Goal: Information Seeking & Learning: Learn about a topic

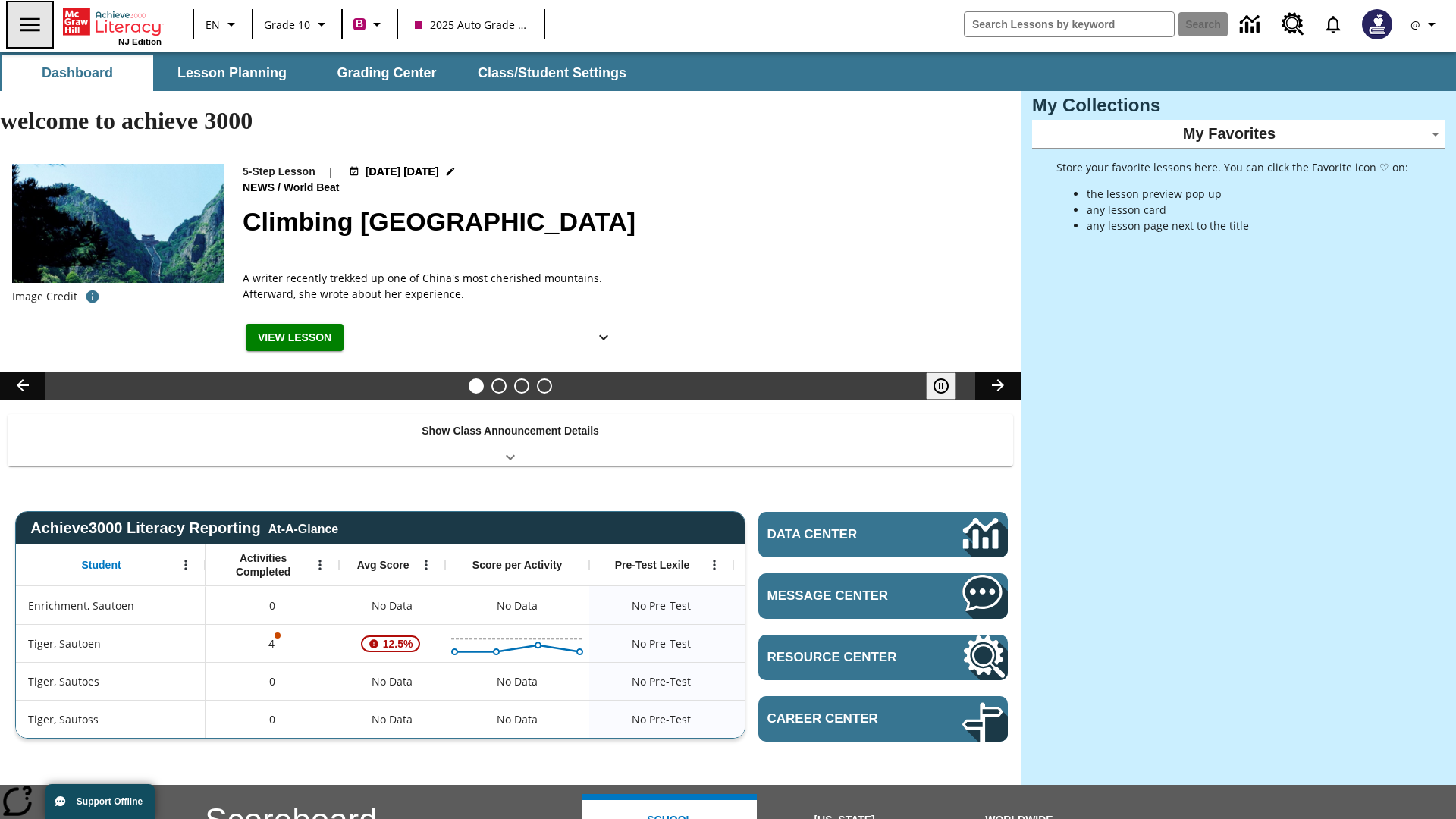
click at [28, 24] on icon "Open side menu" at bounding box center [29, 24] width 20 height 13
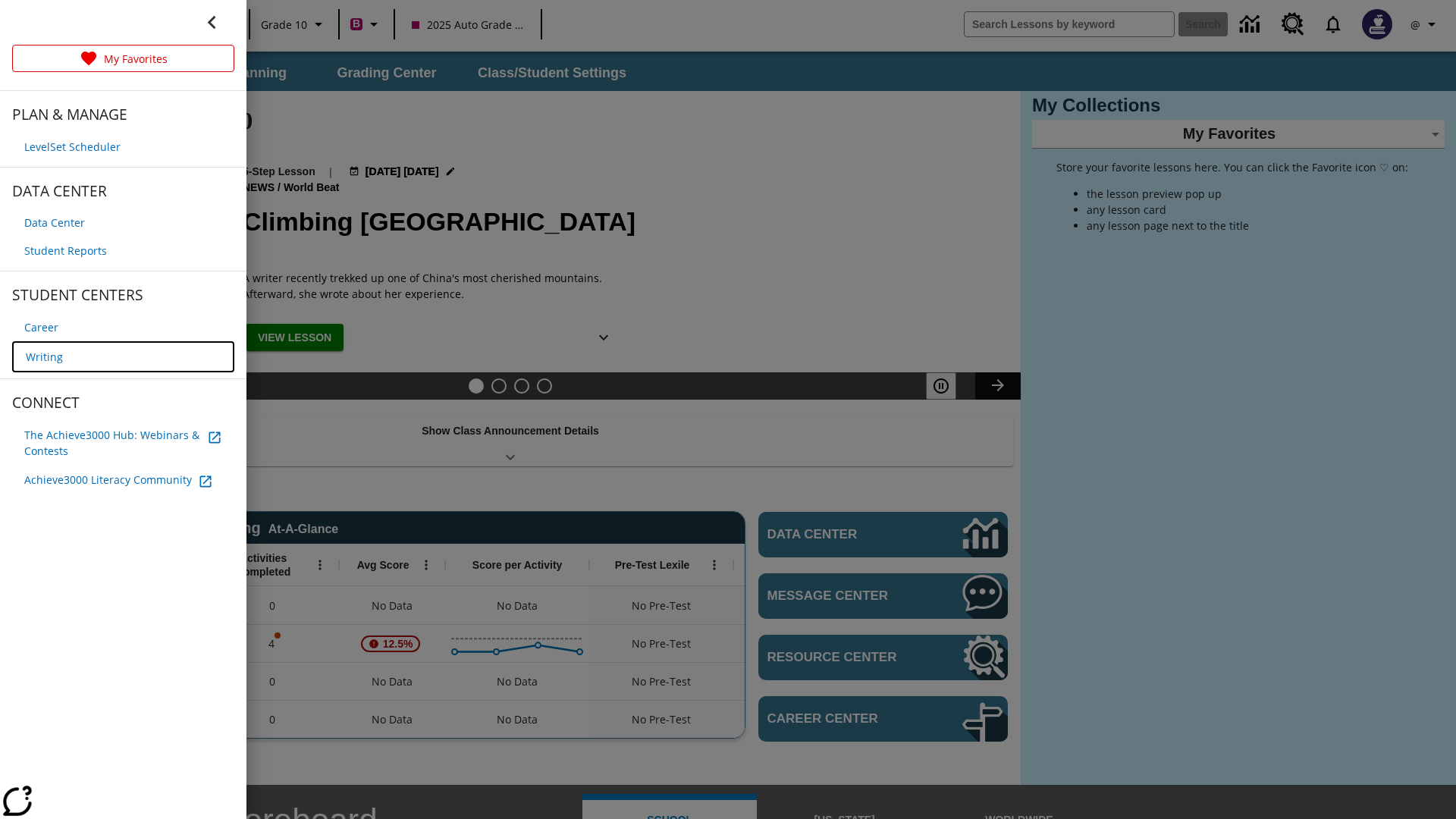
click at [42, 355] on span "Writing" at bounding box center [44, 357] width 37 height 16
